Goal: Obtain resource: Download file/media

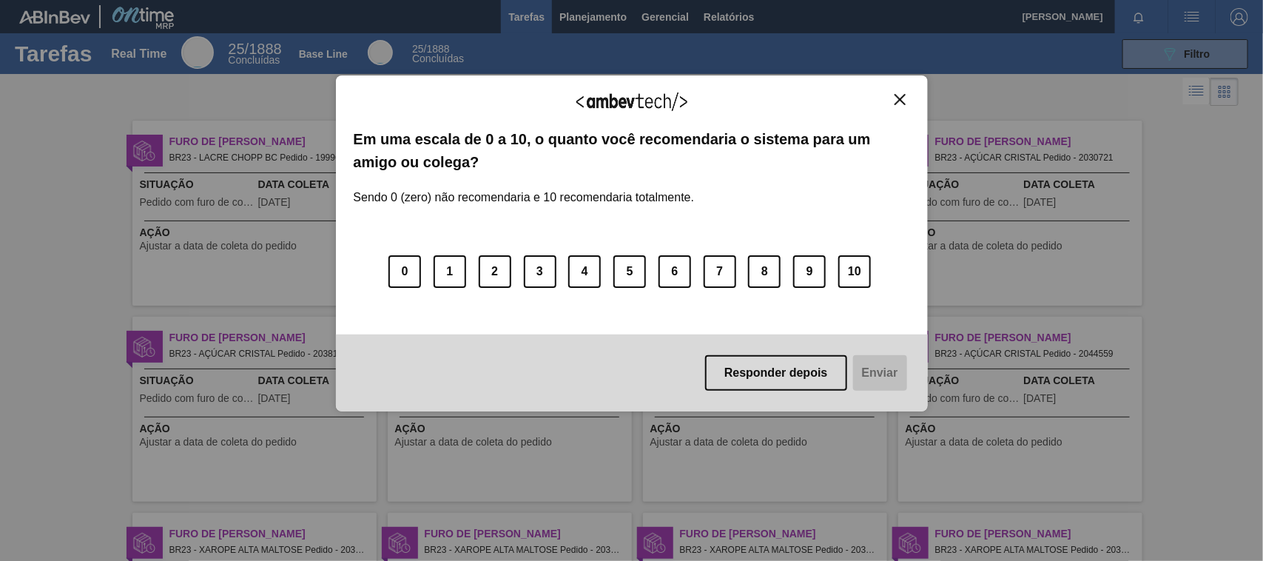
click at [897, 96] on img "Close" at bounding box center [899, 99] width 11 height 11
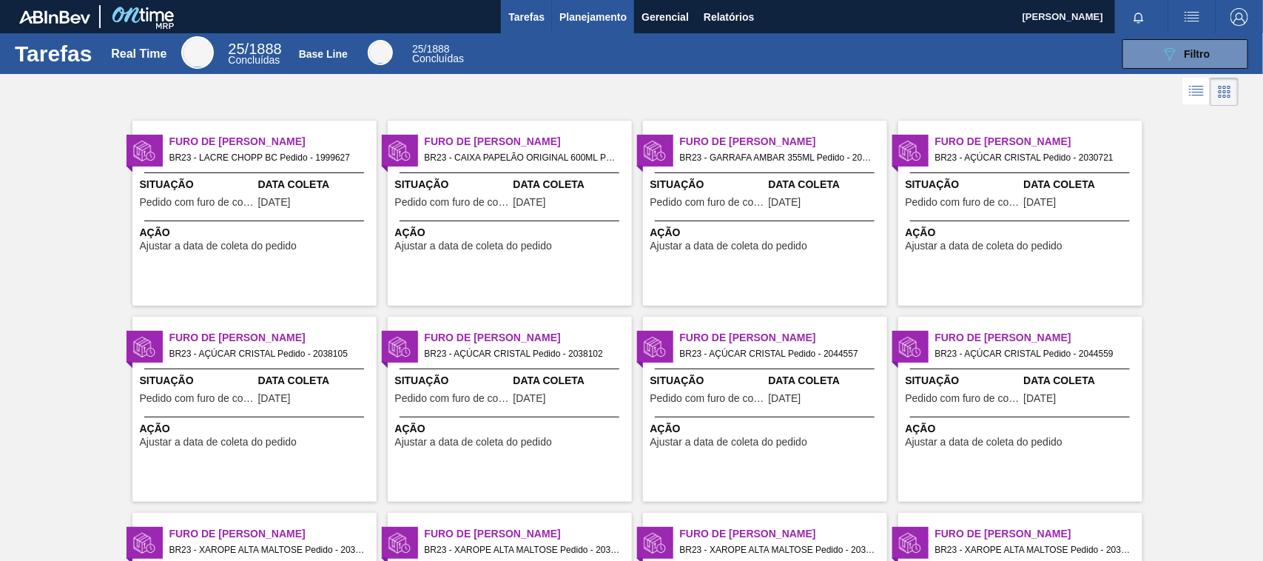
click at [596, 5] on button "Planejamento" at bounding box center [593, 16] width 82 height 33
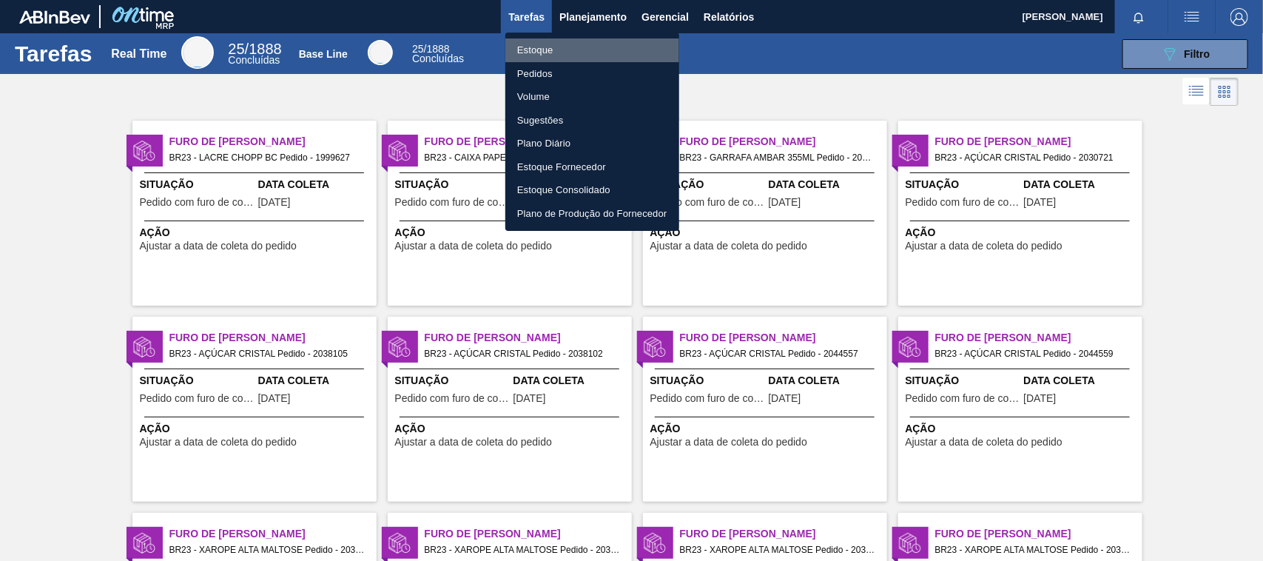
click at [555, 53] on li "Estoque" at bounding box center [592, 50] width 174 height 24
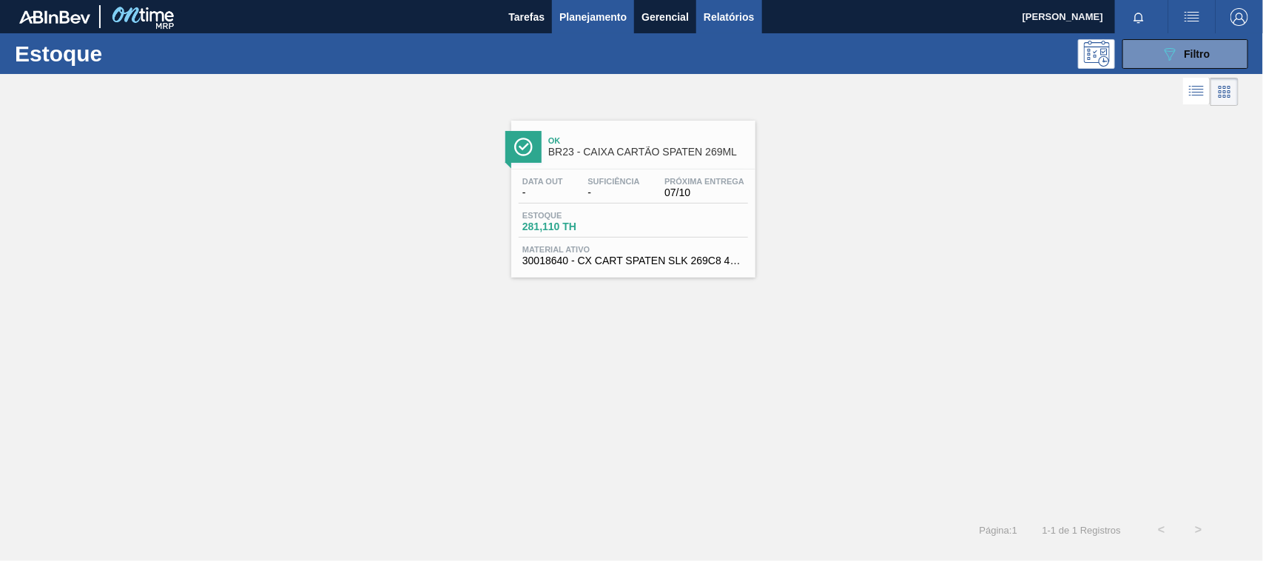
click at [733, 11] on span "Relatórios" at bounding box center [728, 17] width 50 height 18
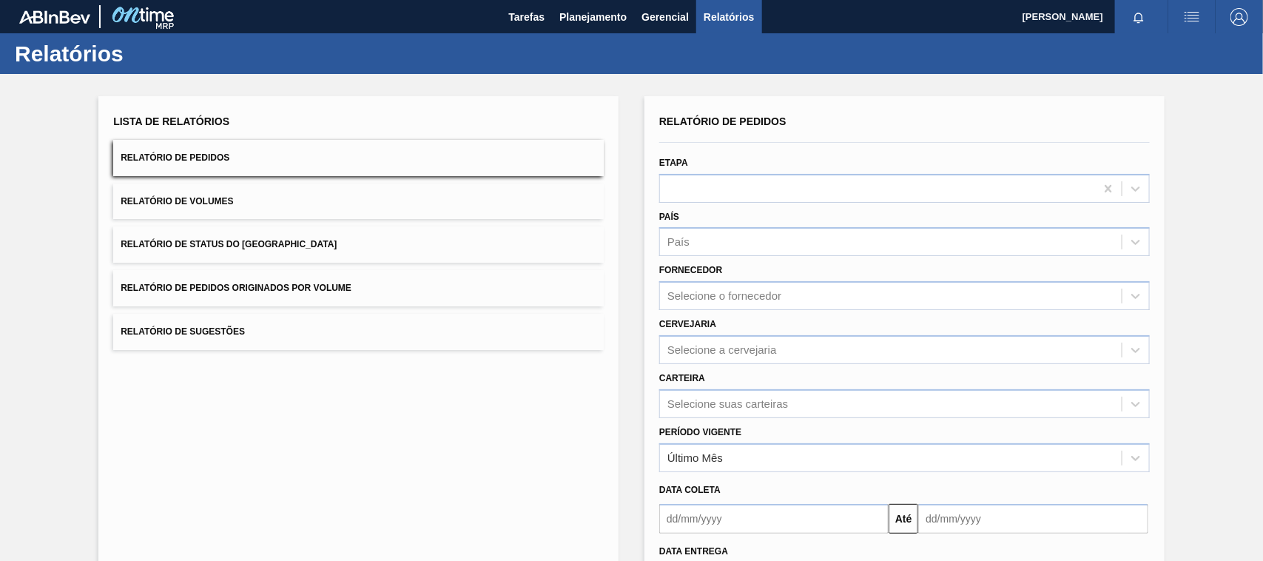
scroll to position [92, 0]
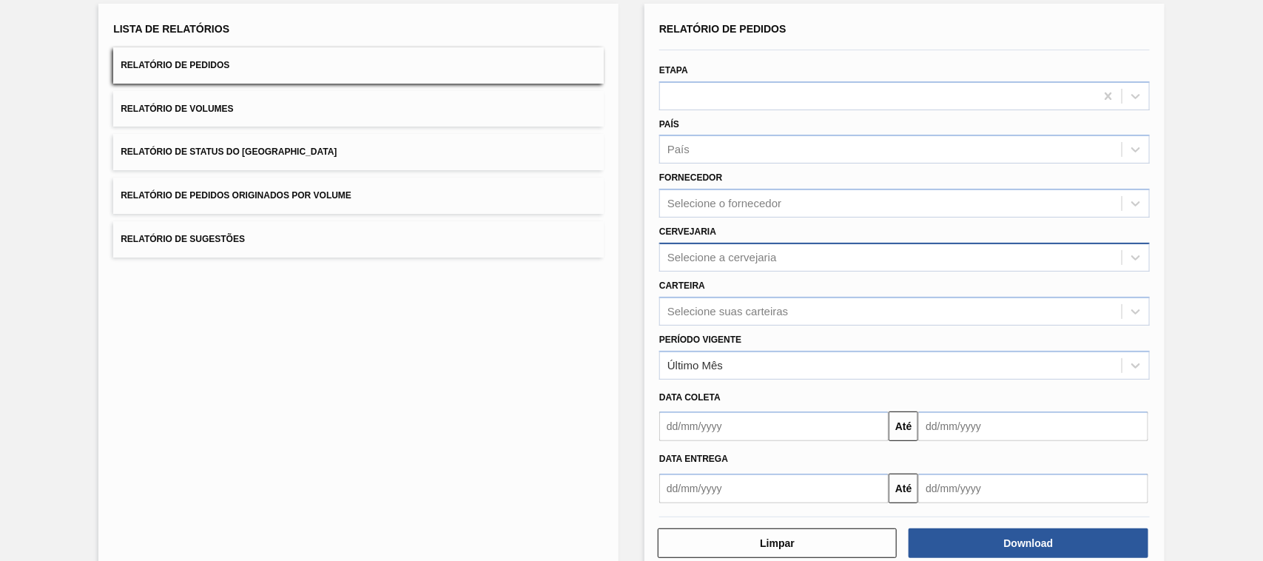
click at [763, 248] on div "Selecione a cervejaria" at bounding box center [891, 256] width 462 height 21
click at [760, 288] on div "BR23 - Jaguariúna" at bounding box center [904, 293] width 490 height 27
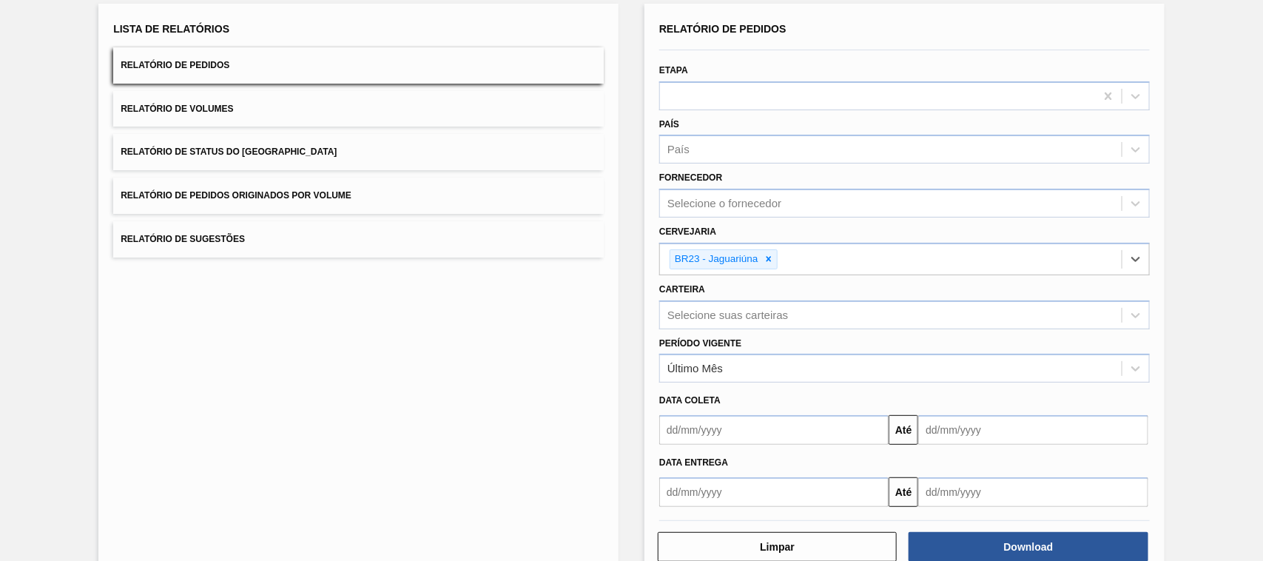
click at [777, 510] on div at bounding box center [904, 518] width 502 height 16
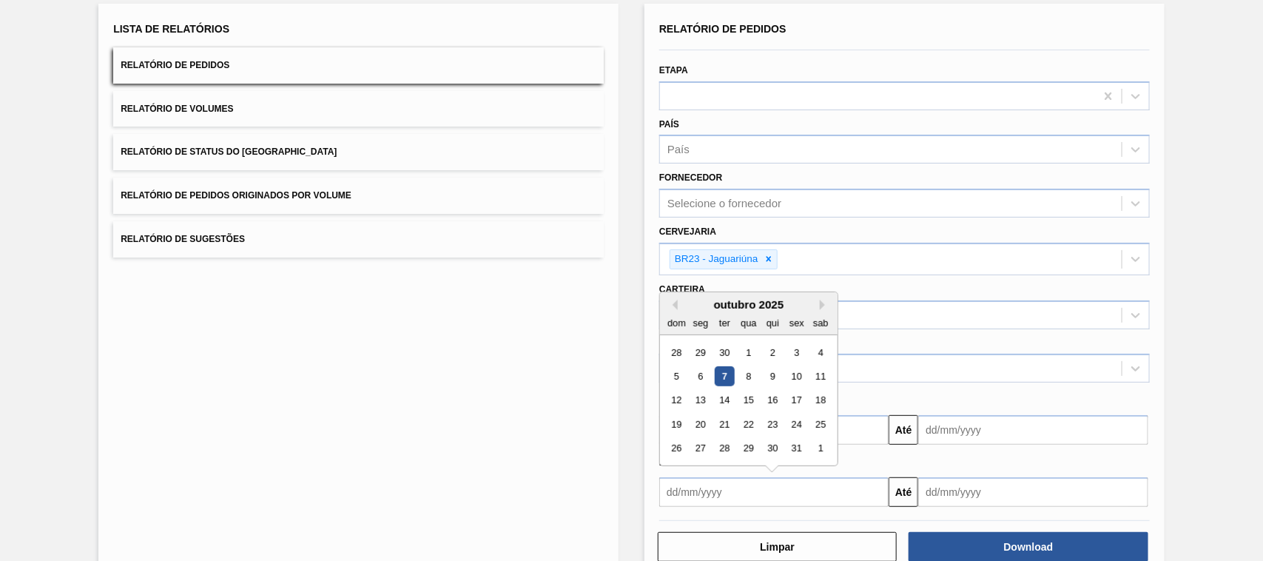
click at [749, 489] on input "text" at bounding box center [773, 492] width 229 height 30
click at [723, 370] on div "7" at bounding box center [725, 376] width 20 height 20
type input "[DATE]"
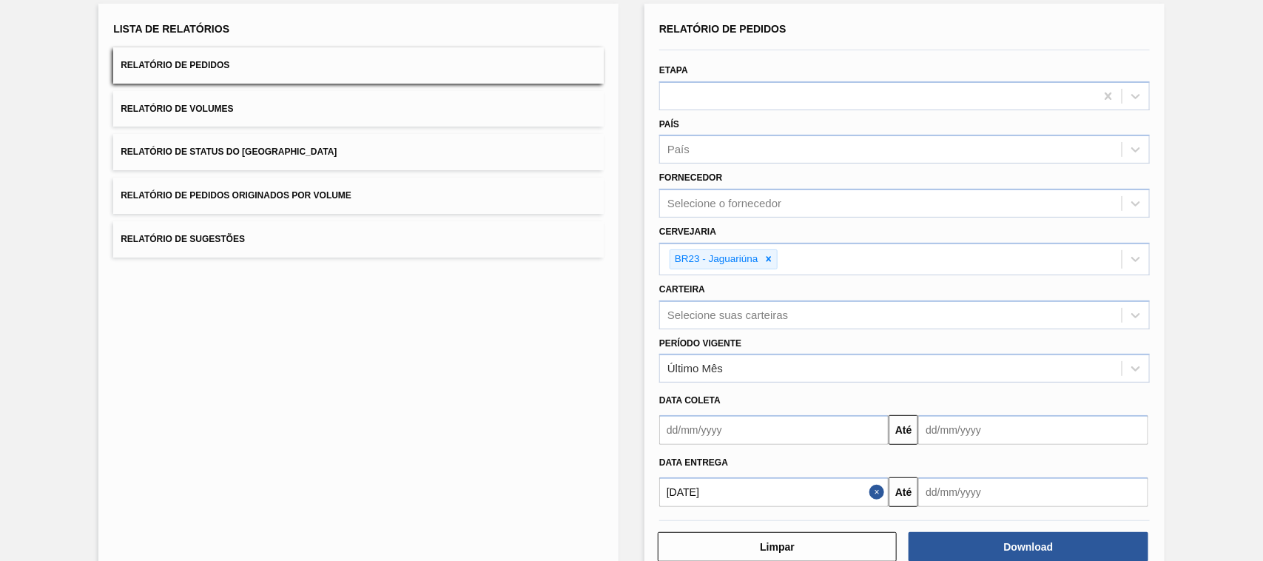
click at [1011, 510] on div at bounding box center [904, 518] width 502 height 16
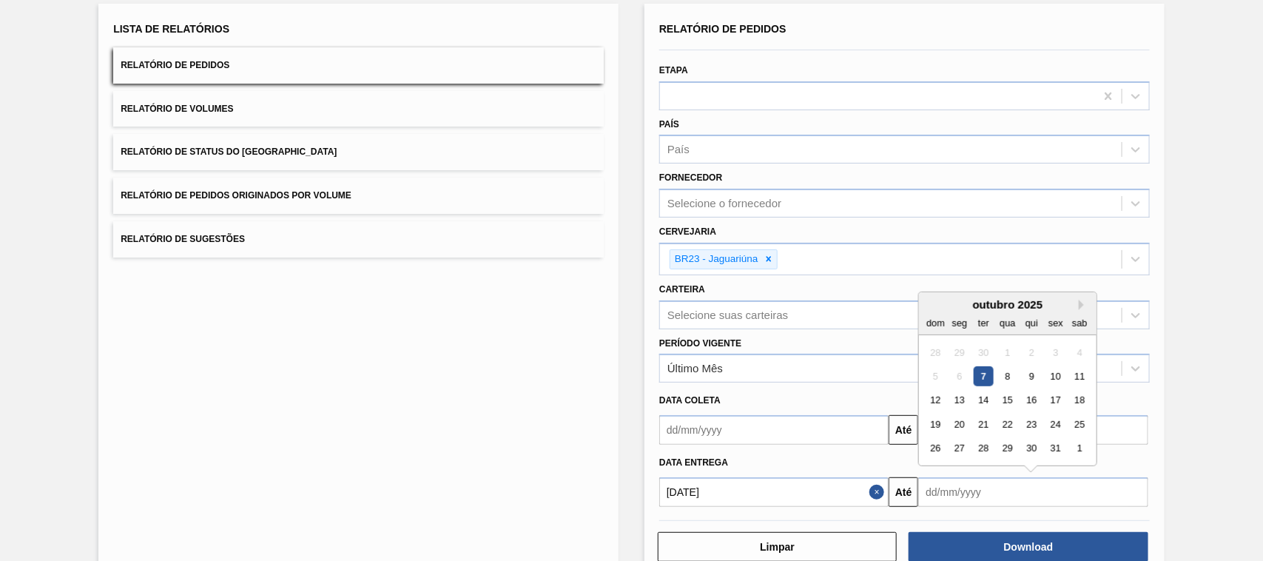
click at [996, 489] on input "text" at bounding box center [1032, 492] width 229 height 30
click at [1077, 301] on div "outubro 2025" at bounding box center [1008, 304] width 178 height 13
click at [1080, 303] on button "Next Month" at bounding box center [1083, 305] width 10 height 10
click at [1052, 370] on div "7" at bounding box center [1056, 376] width 20 height 20
type input "[DATE]"
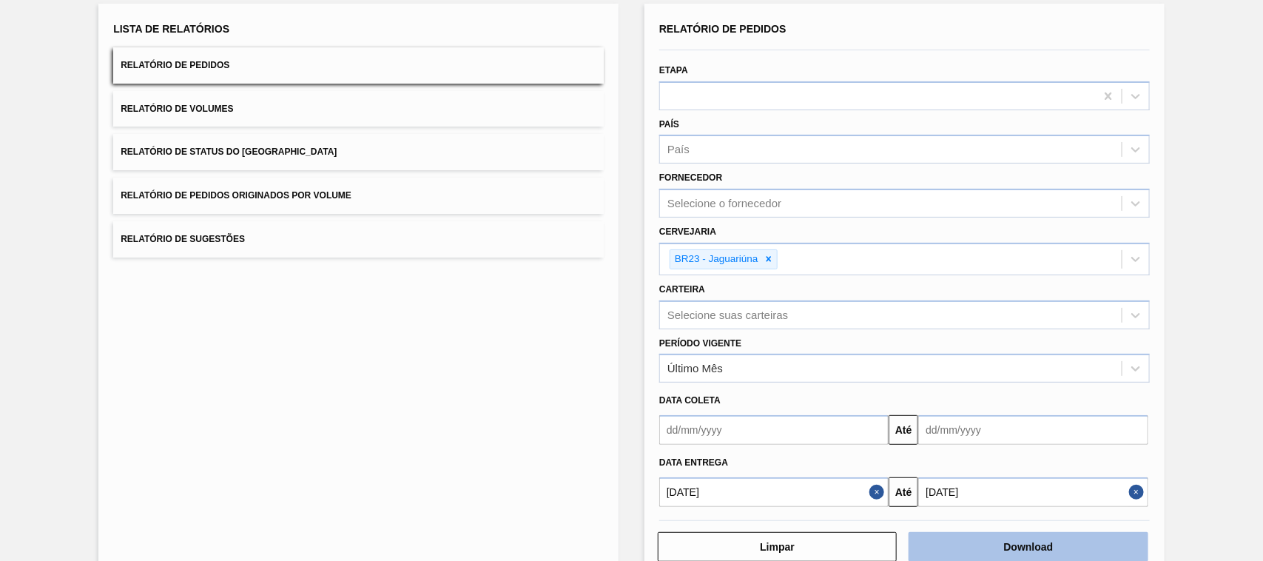
click at [1061, 533] on button "Download" at bounding box center [1027, 547] width 239 height 30
click at [231, 112] on span "Relatório de Volumes" at bounding box center [177, 109] width 112 height 10
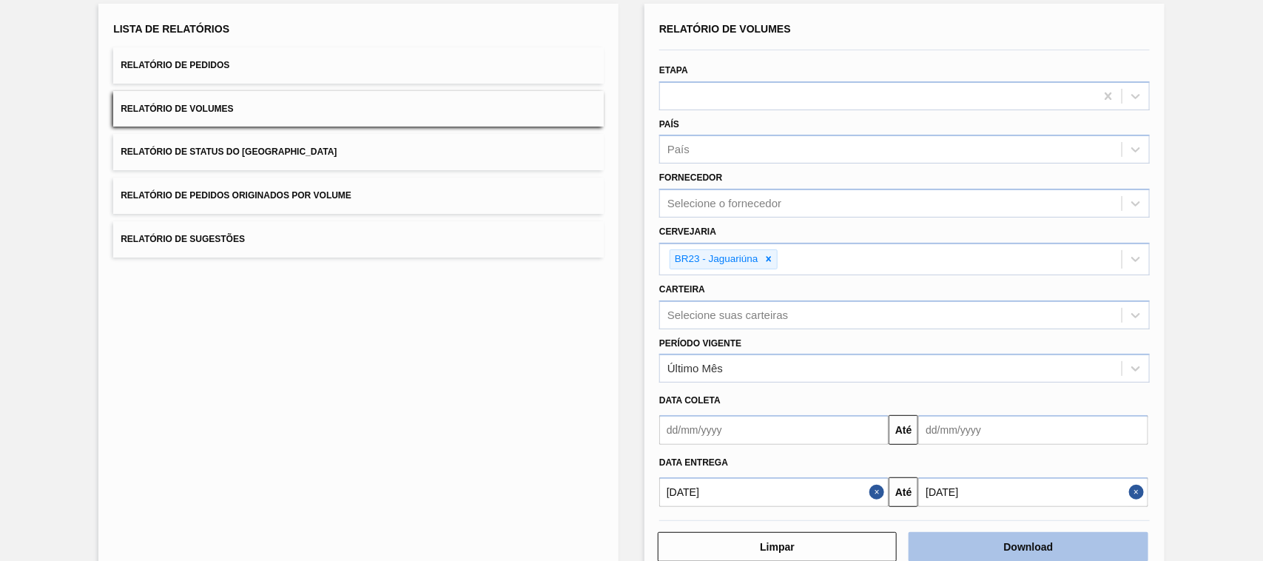
click at [1004, 537] on button "Download" at bounding box center [1027, 547] width 239 height 30
